Goal: Information Seeking & Learning: Learn about a topic

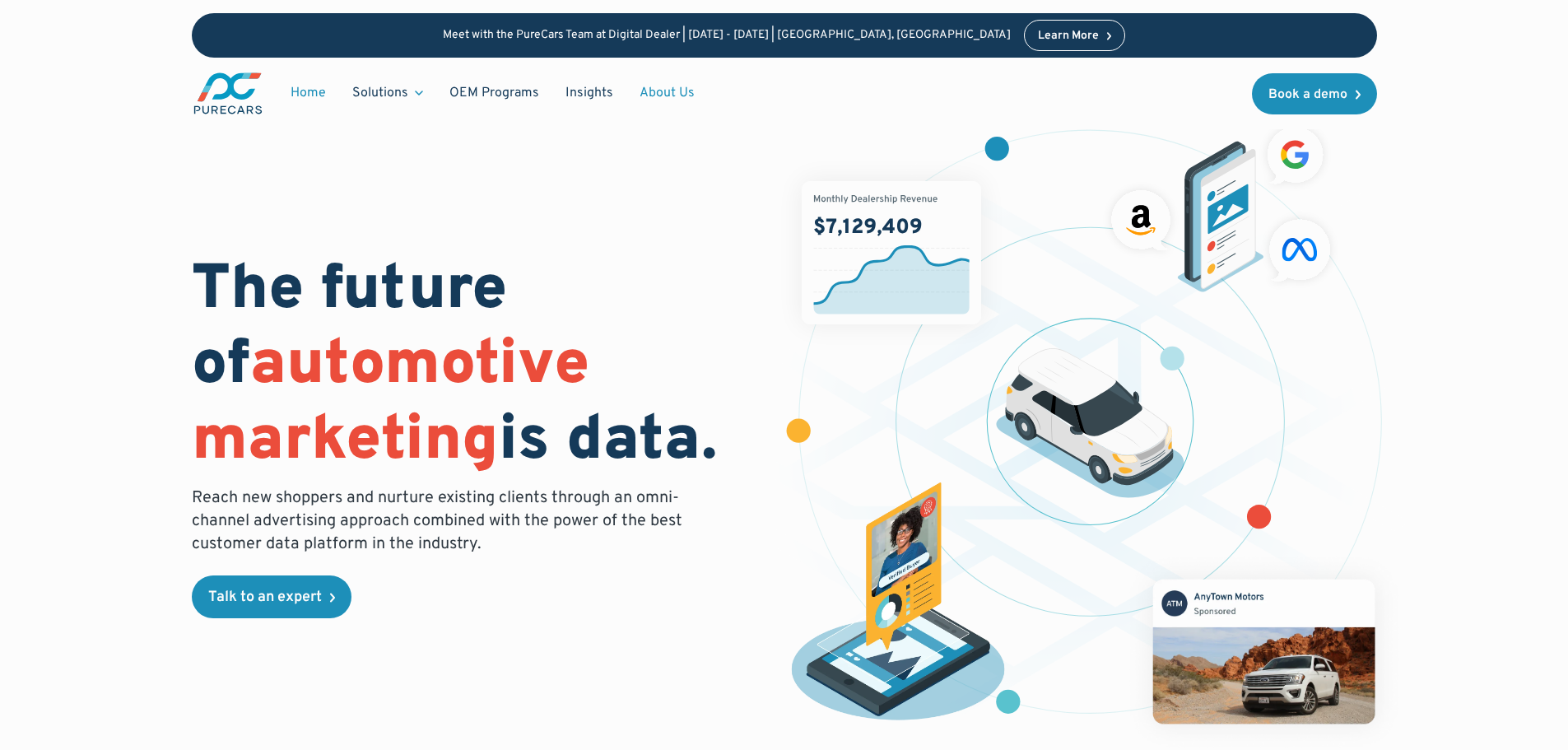
click at [666, 92] on link "About Us" at bounding box center [667, 93] width 82 height 32
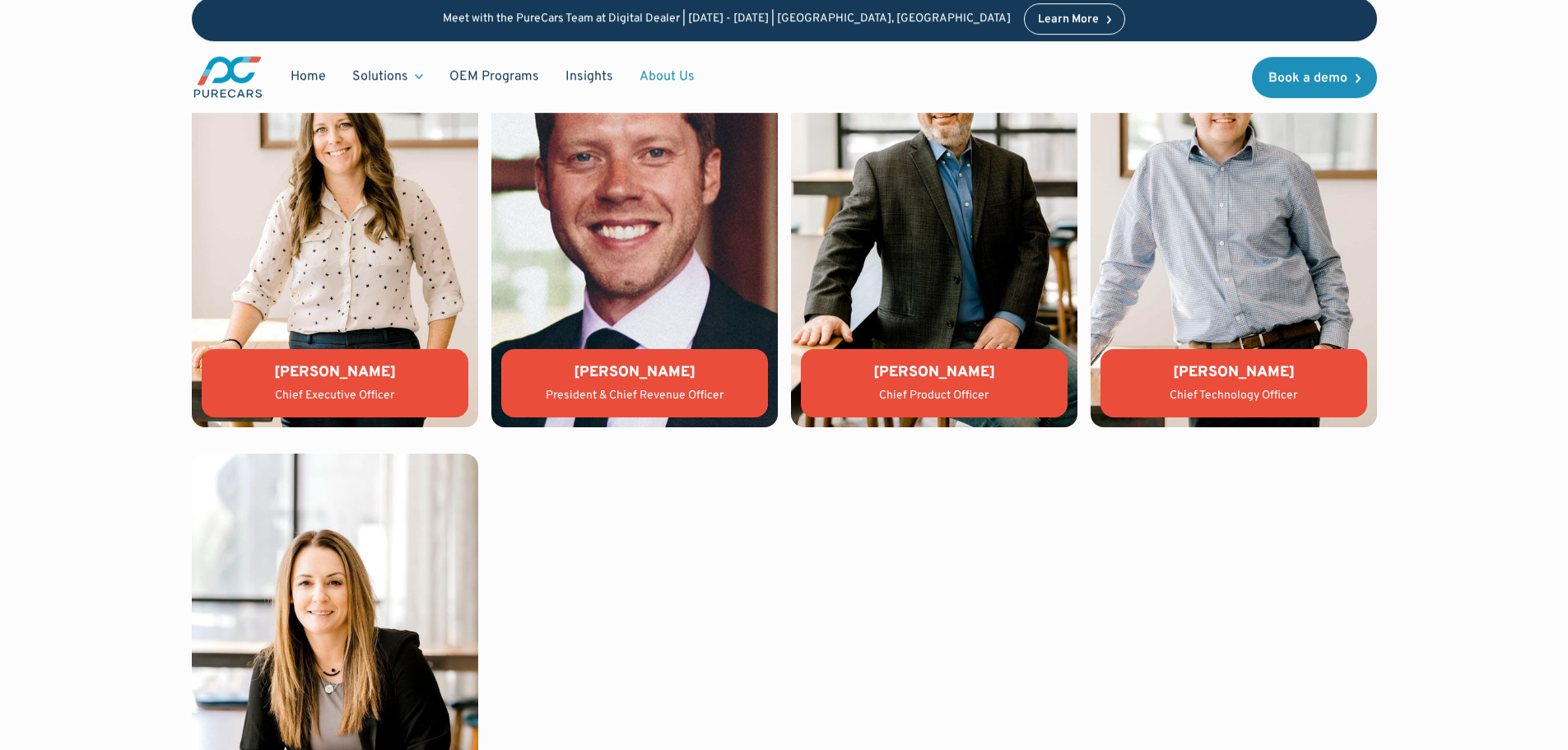
scroll to position [3626, 0]
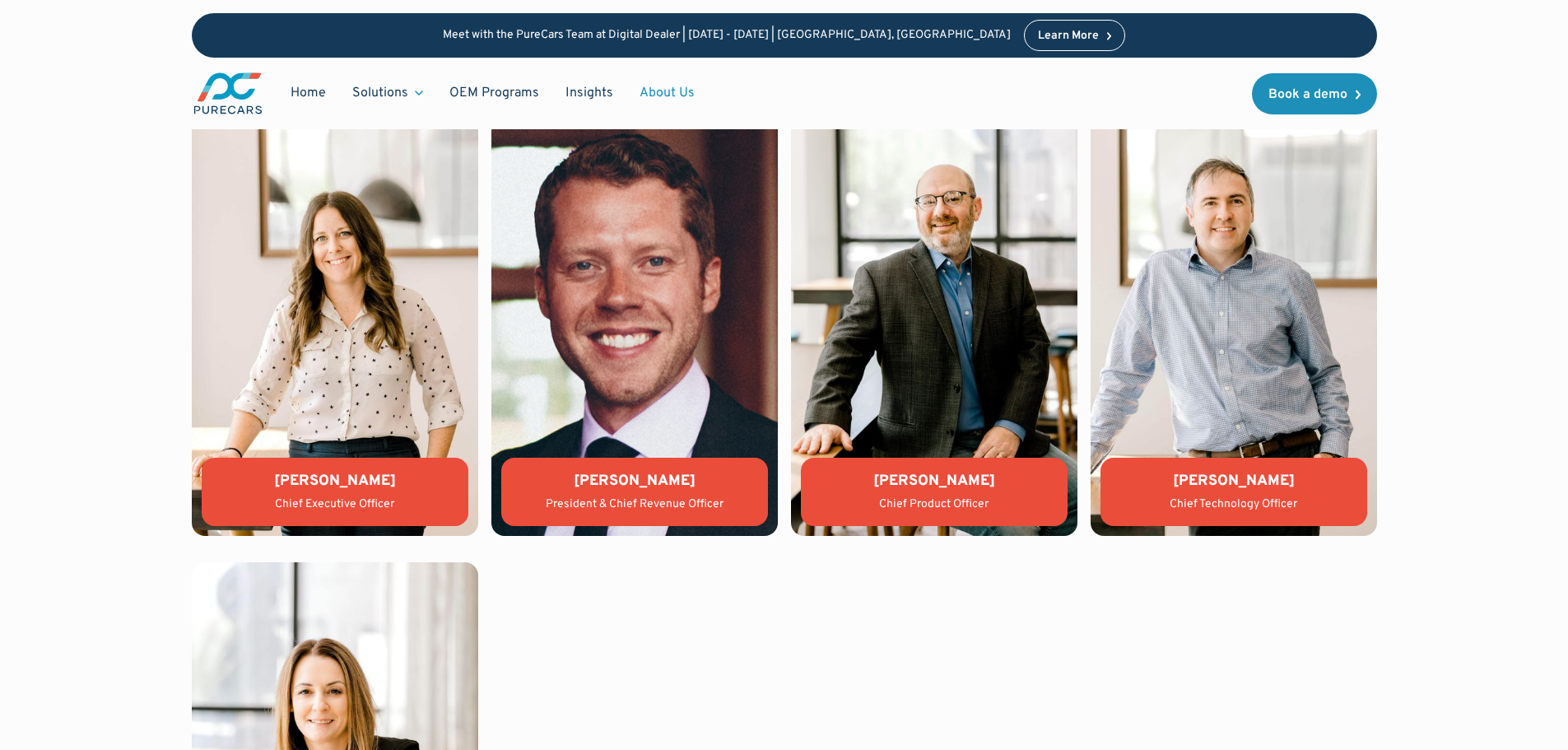
click at [349, 403] on img at bounding box center [335, 321] width 286 height 429
click at [245, 281] on img at bounding box center [335, 321] width 286 height 429
click at [333, 511] on div "Chief Executive Officer" at bounding box center [335, 505] width 241 height 17
click at [341, 485] on div "Lauren Donalson" at bounding box center [335, 481] width 241 height 20
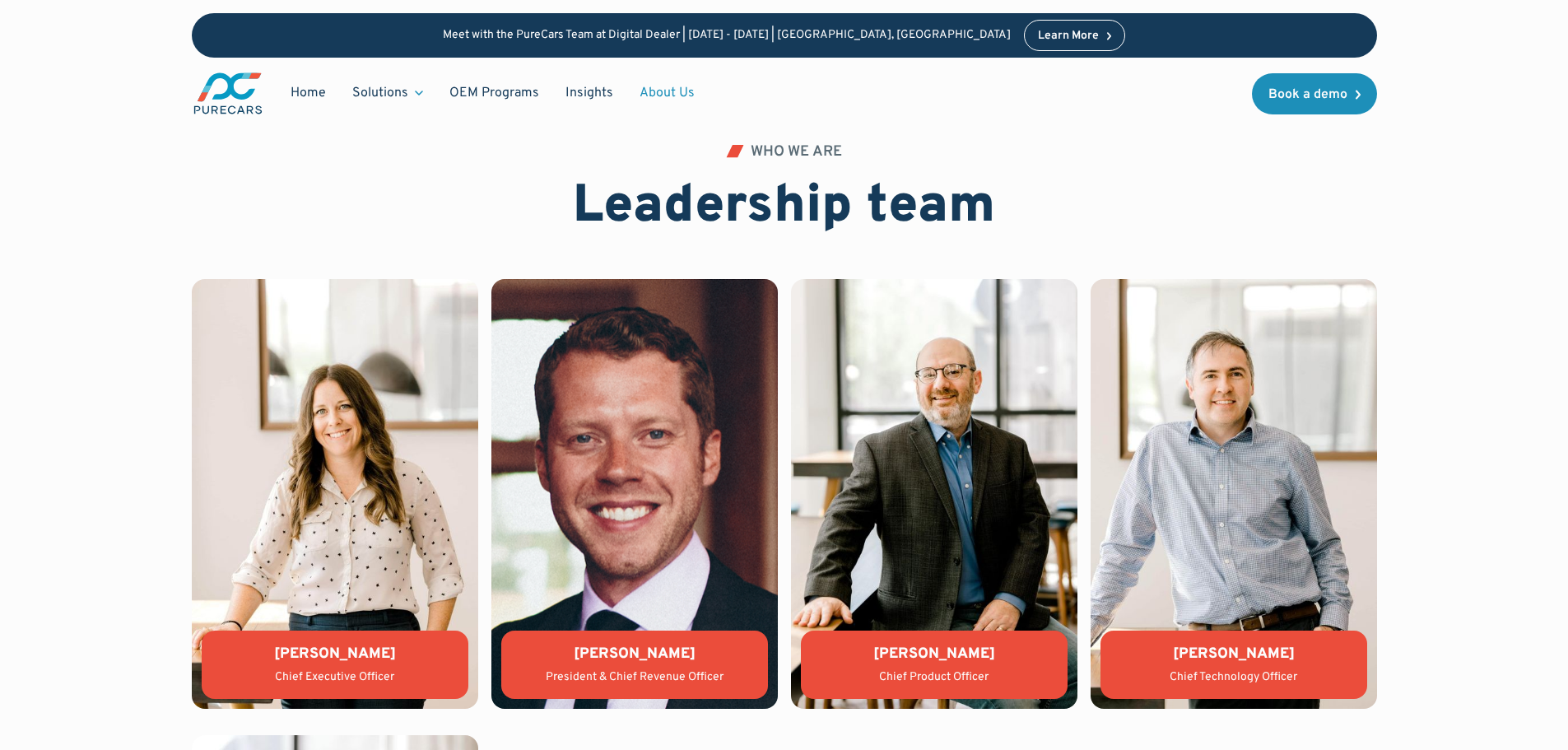
scroll to position [3447, 0]
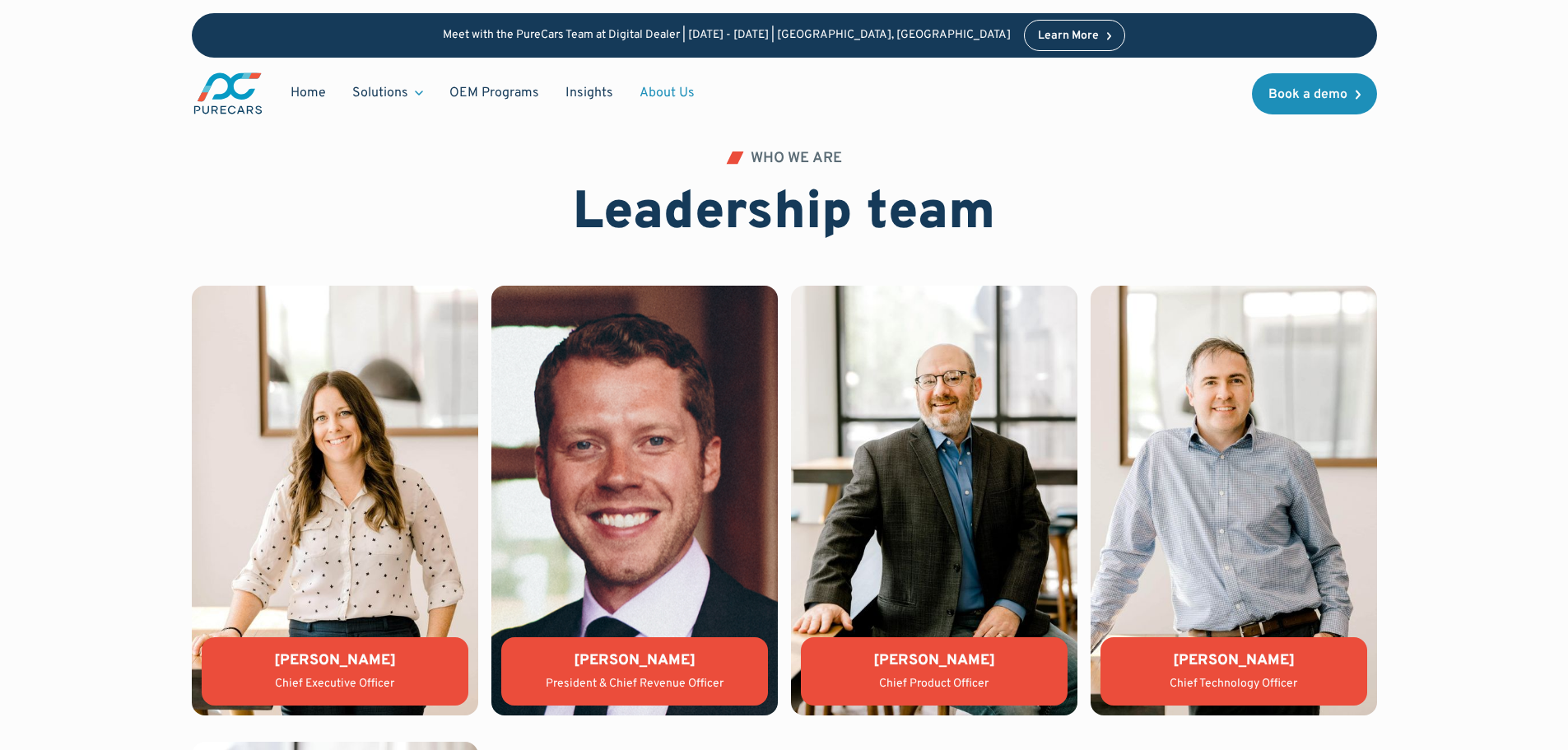
click at [393, 441] on img at bounding box center [335, 500] width 286 height 429
click at [355, 679] on div "Chief Executive Officer" at bounding box center [335, 684] width 241 height 17
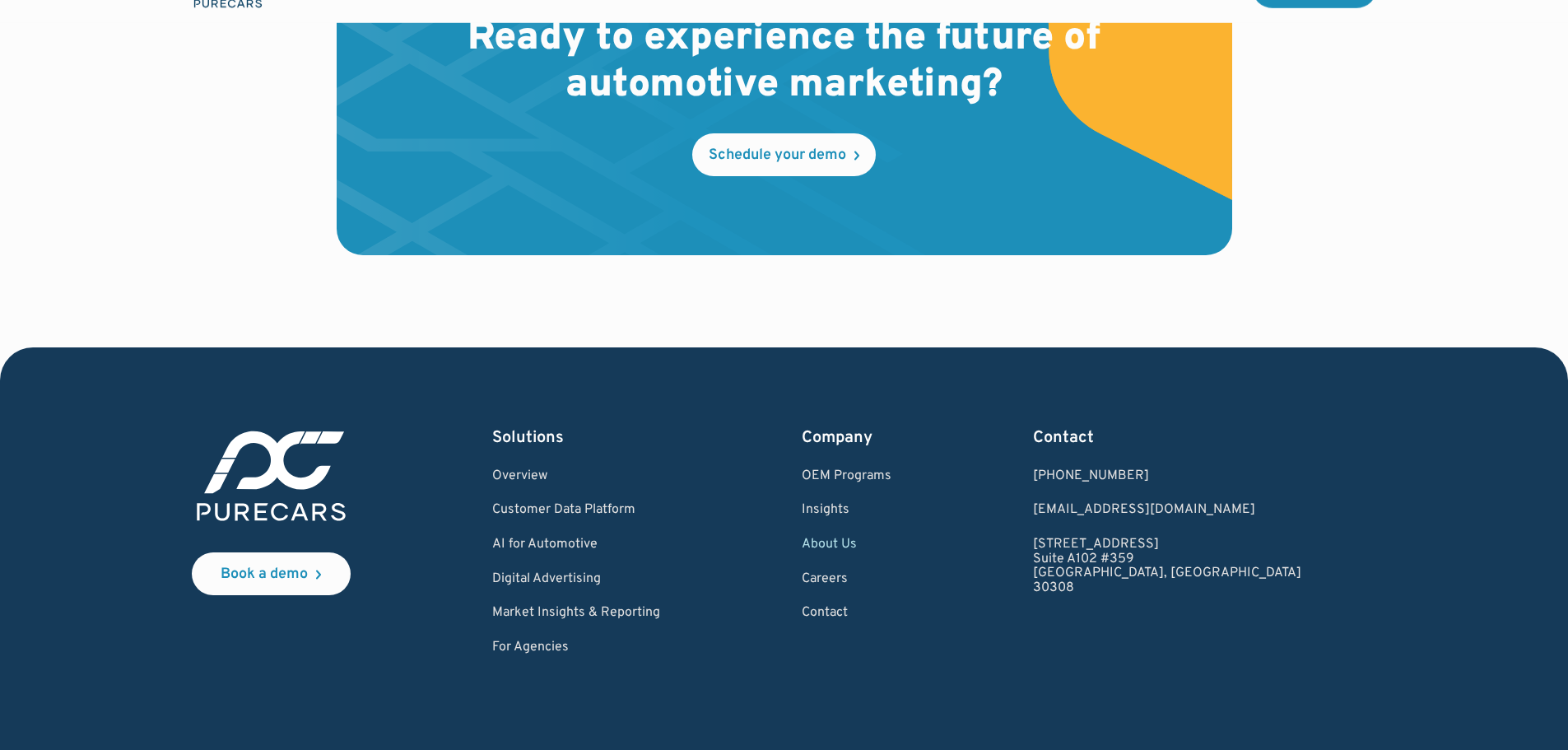
scroll to position [4860, 0]
